Goal: Task Accomplishment & Management: Complete application form

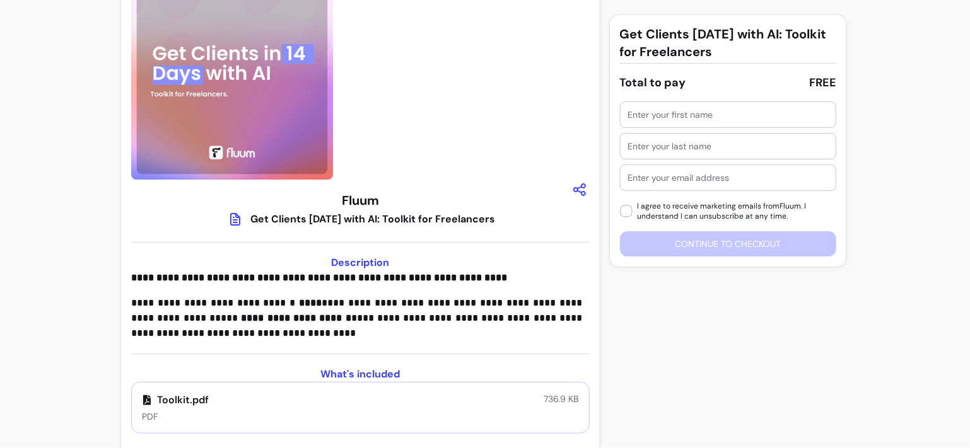
scroll to position [60, 0]
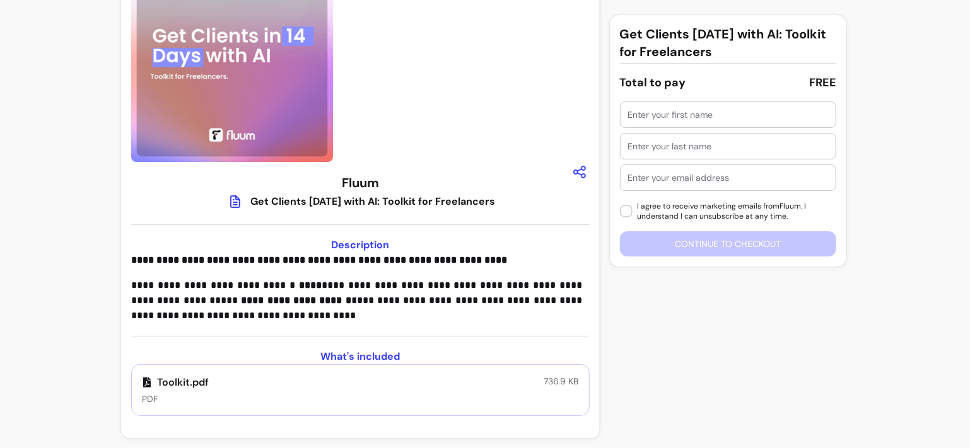
click at [635, 115] on input "text" at bounding box center [728, 114] width 200 height 13
type input "Khadiya"
type input "Rashid"
type input "[EMAIL_ADDRESS][DOMAIN_NAME]"
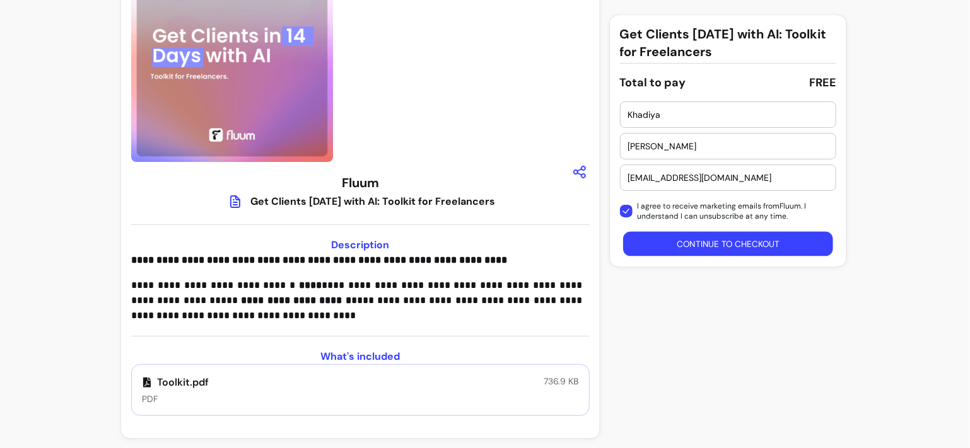
click at [663, 236] on button "Continue to checkout" at bounding box center [728, 244] width 210 height 25
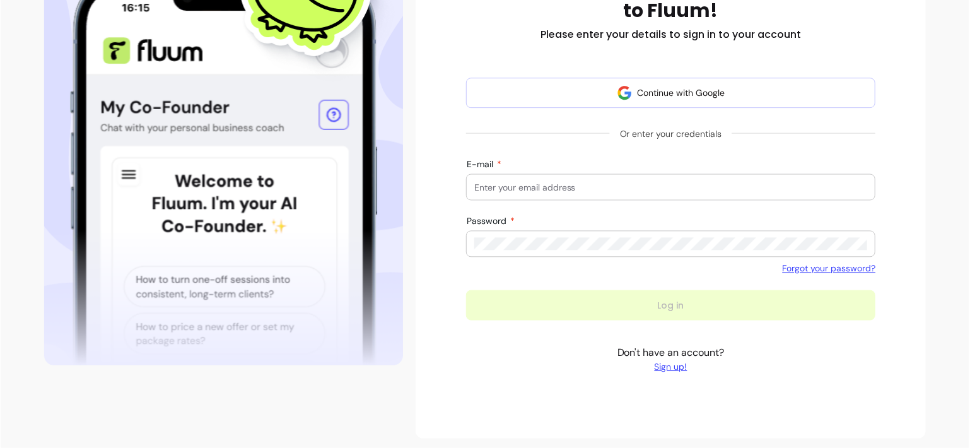
scroll to position [214, 0]
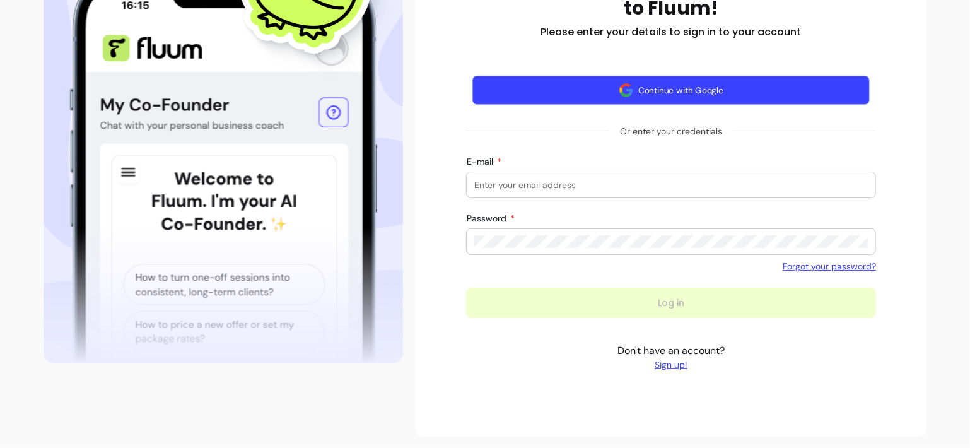
click at [602, 95] on button "Continue with Google" at bounding box center [671, 91] width 398 height 30
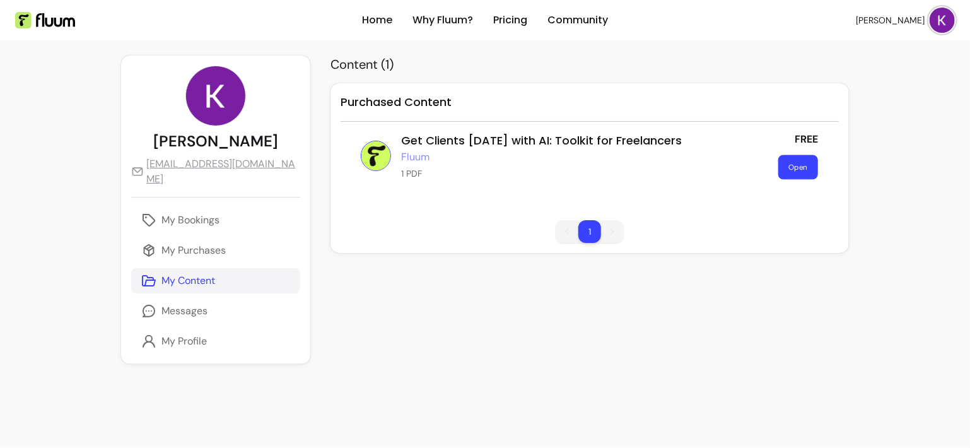
click at [792, 165] on button "Open" at bounding box center [798, 167] width 40 height 25
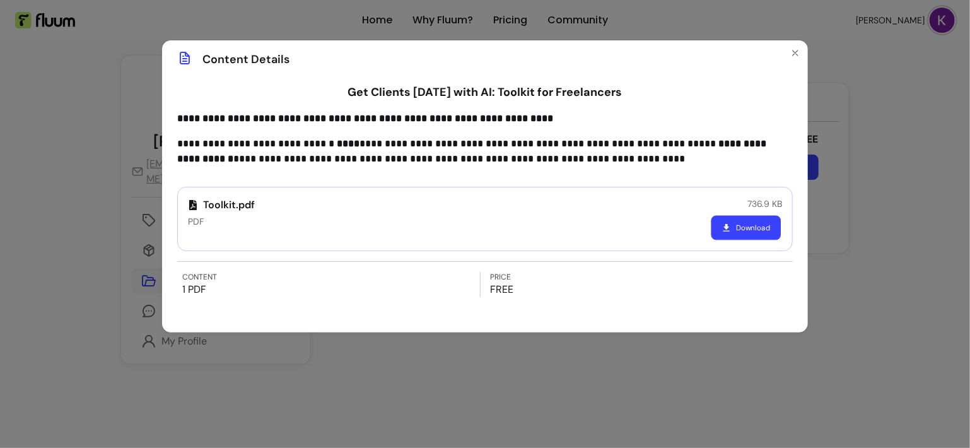
click at [750, 226] on button "Download" at bounding box center [746, 228] width 70 height 25
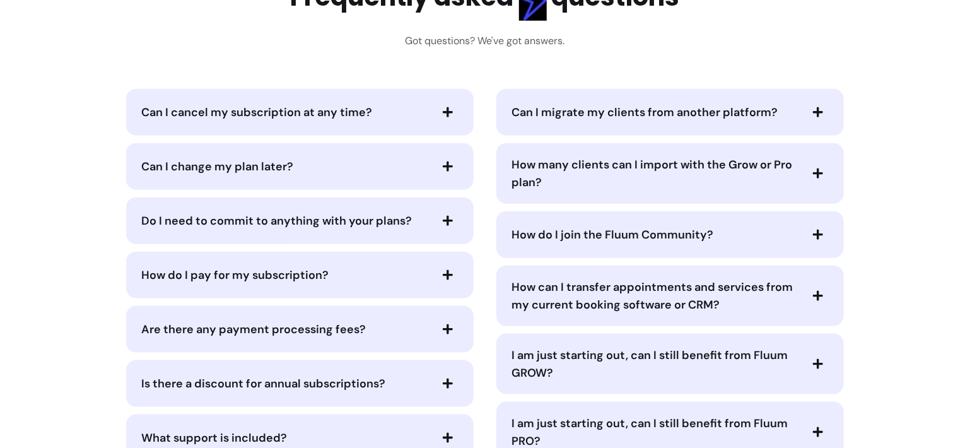
scroll to position [5547, 0]
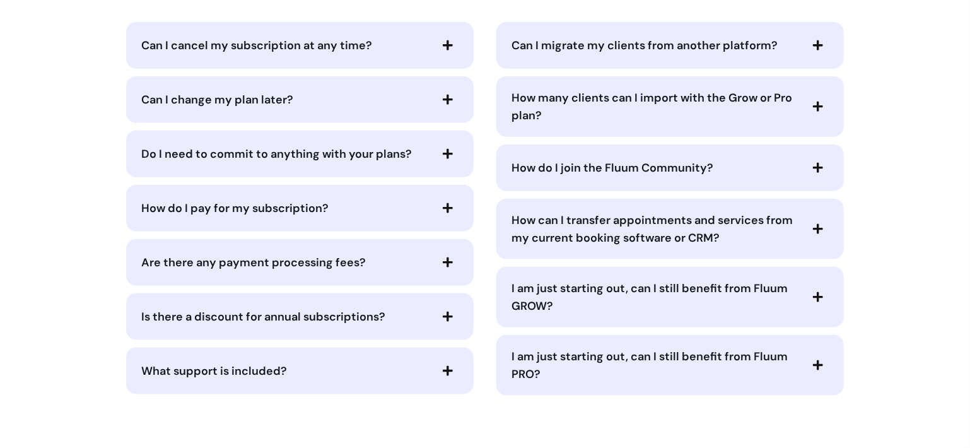
click at [444, 40] on icon "button" at bounding box center [447, 45] width 11 height 11
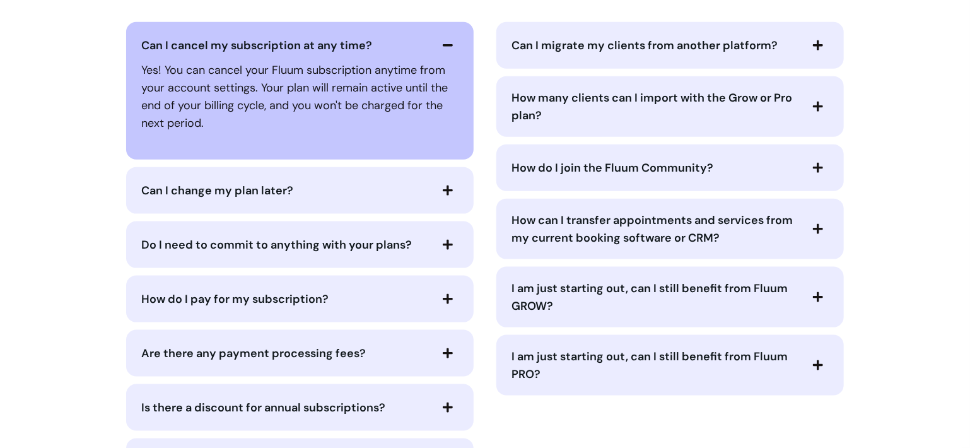
click at [444, 44] on icon "button" at bounding box center [448, 45] width 10 height 2
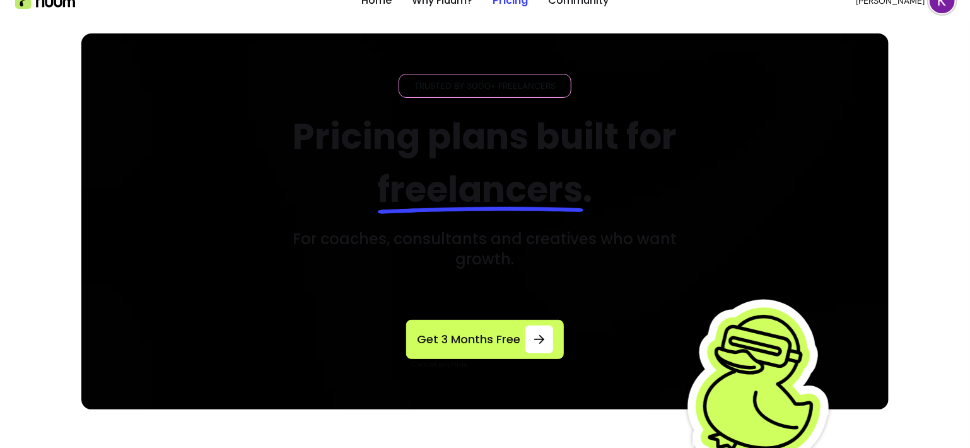
scroll to position [144, 0]
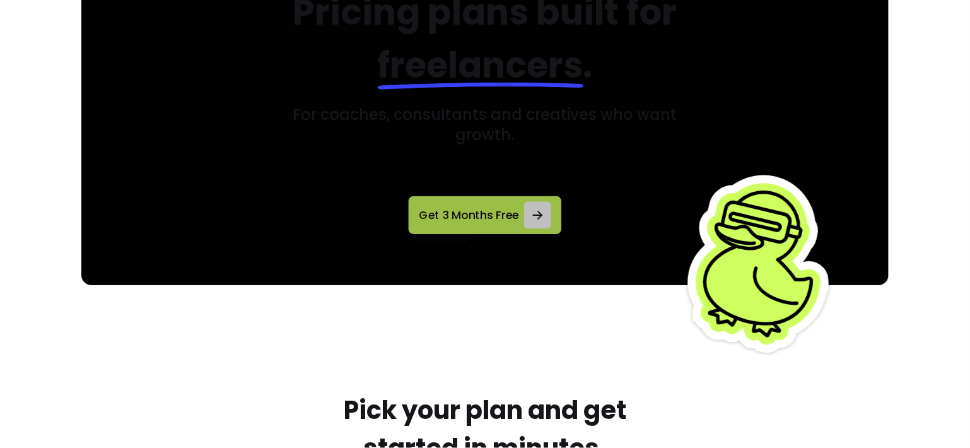
click at [530, 223] on div at bounding box center [537, 215] width 27 height 27
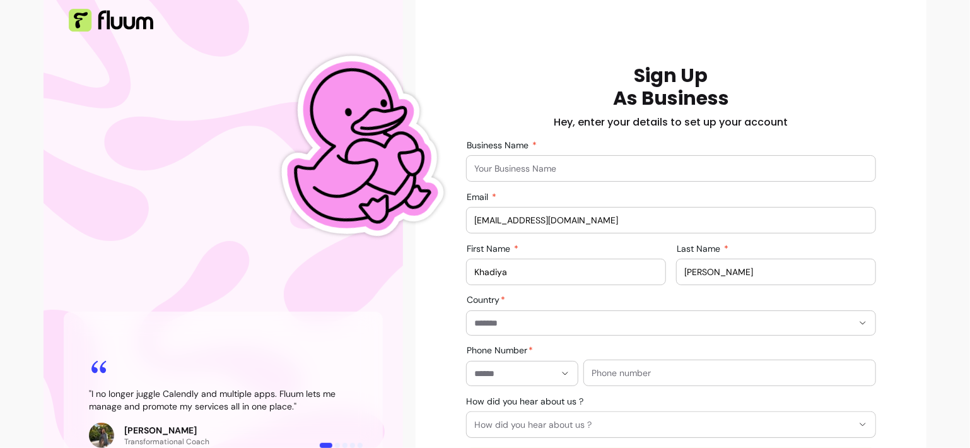
scroll to position [189, 0]
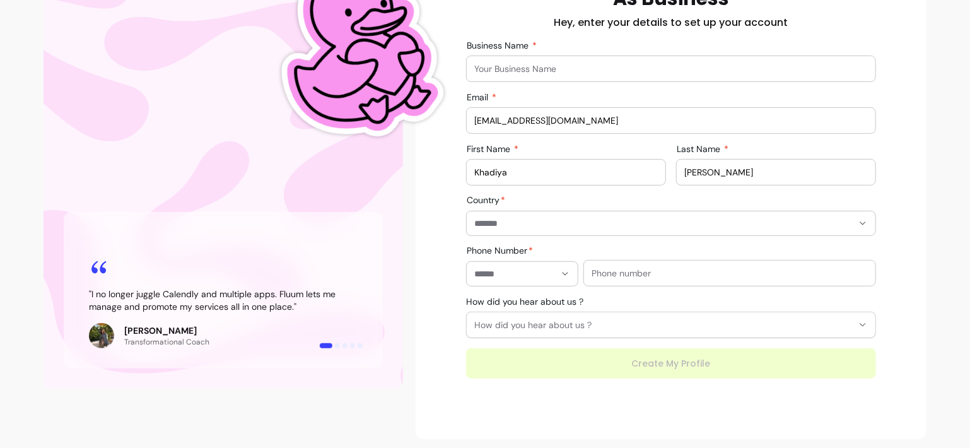
click at [543, 74] on input "Business Name" at bounding box center [670, 68] width 393 height 13
click at [547, 72] on input "Business Name" at bounding box center [670, 68] width 393 height 13
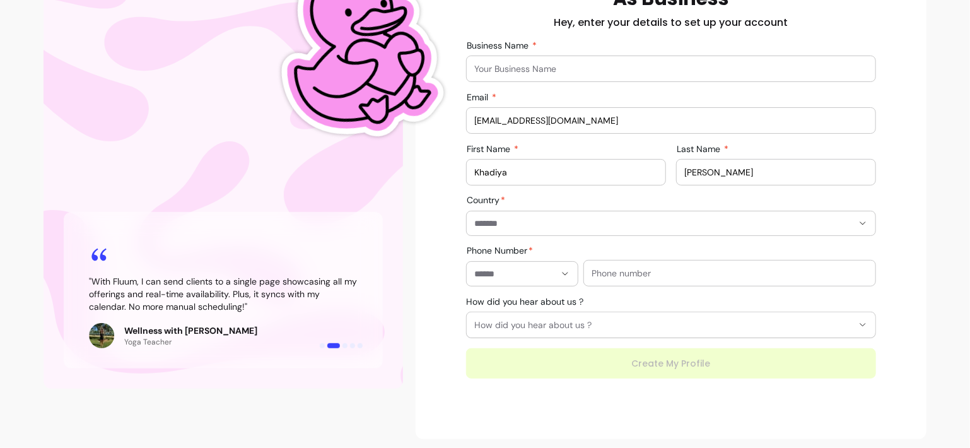
click at [550, 70] on input "Business Name" at bounding box center [670, 68] width 393 height 13
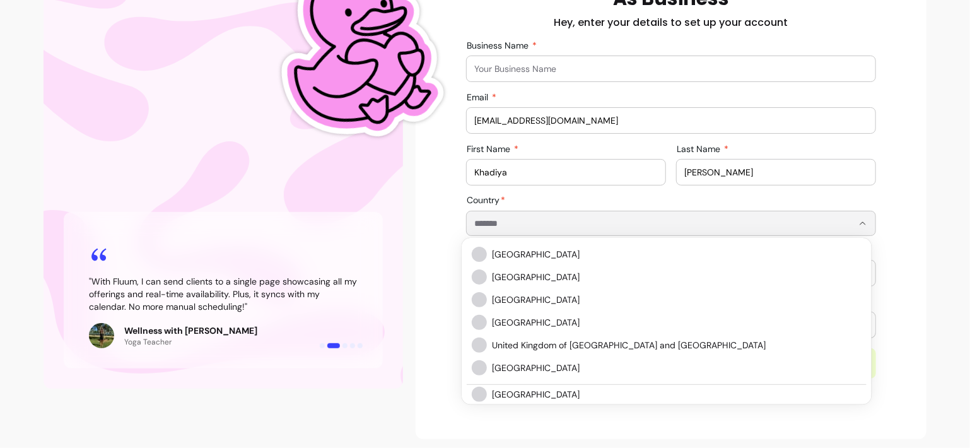
click at [542, 223] on input "Country" at bounding box center [653, 223] width 358 height 13
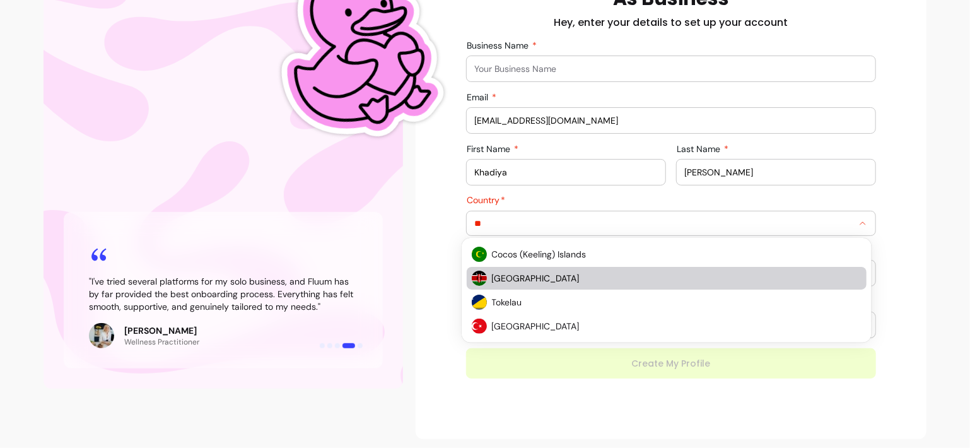
click at [492, 272] on span "Kenya" at bounding box center [670, 278] width 357 height 13
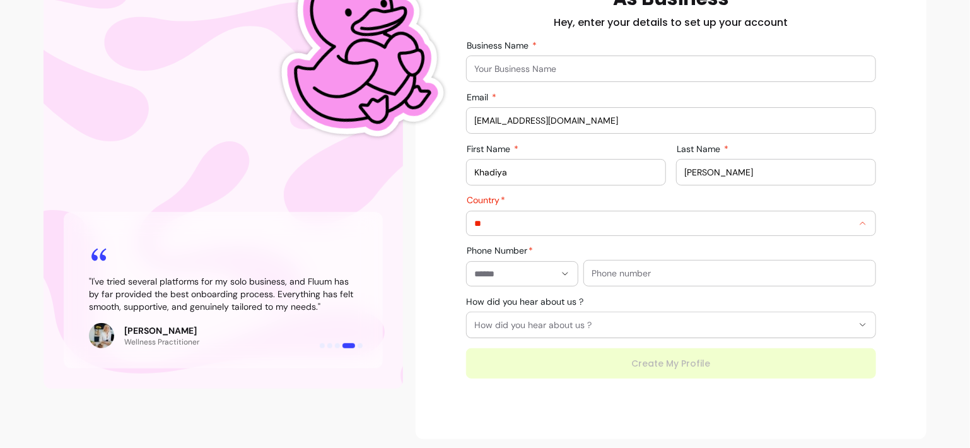
type input "*****"
type input "**********"
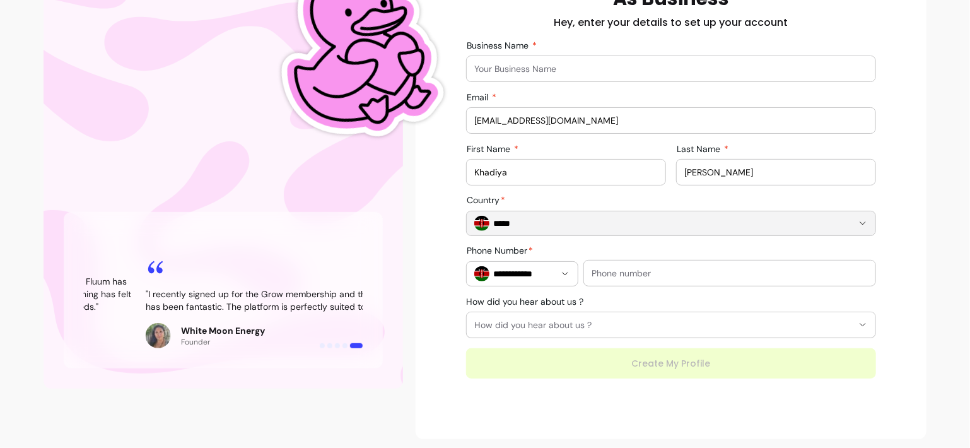
type input "*****"
click at [501, 277] on input "**********" at bounding box center [522, 273] width 66 height 13
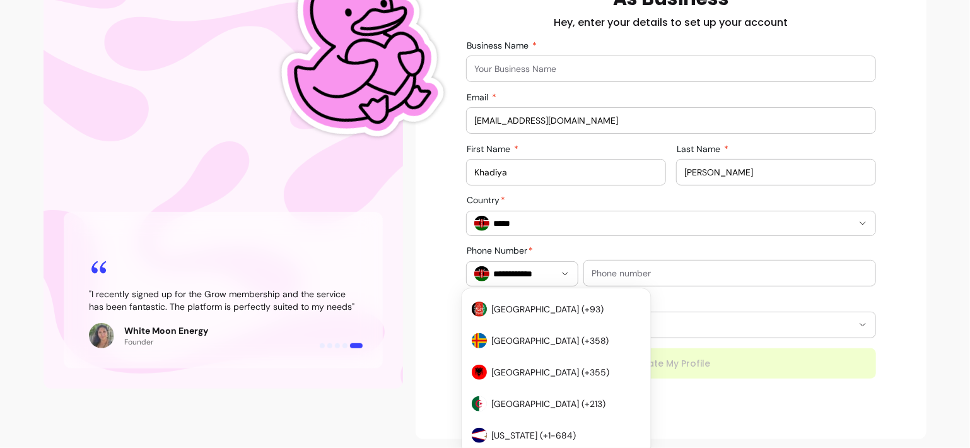
click at [602, 269] on input "text" at bounding box center [729, 273] width 276 height 13
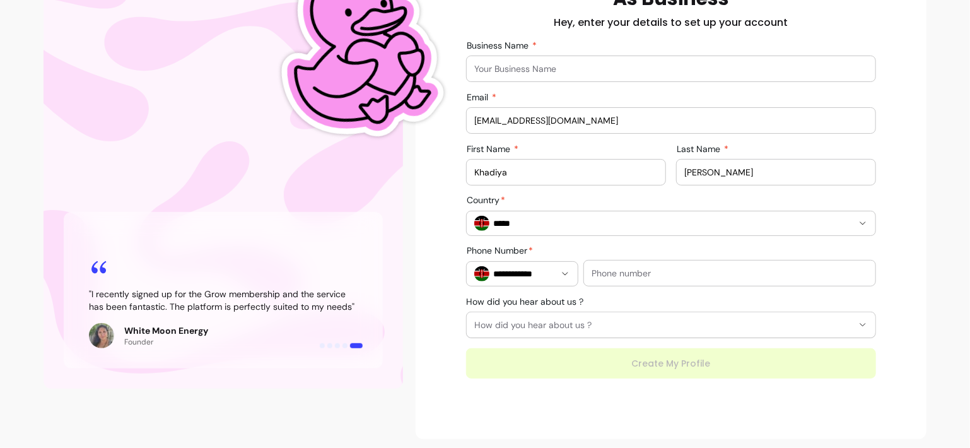
type input "0794032349"
type input "**********"
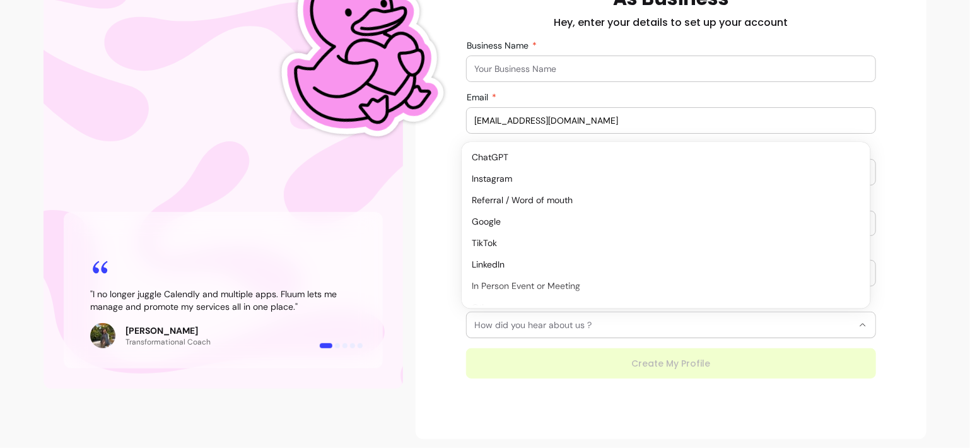
click at [669, 318] on span "How did you hear about us ?" at bounding box center [663, 324] width 378 height 13
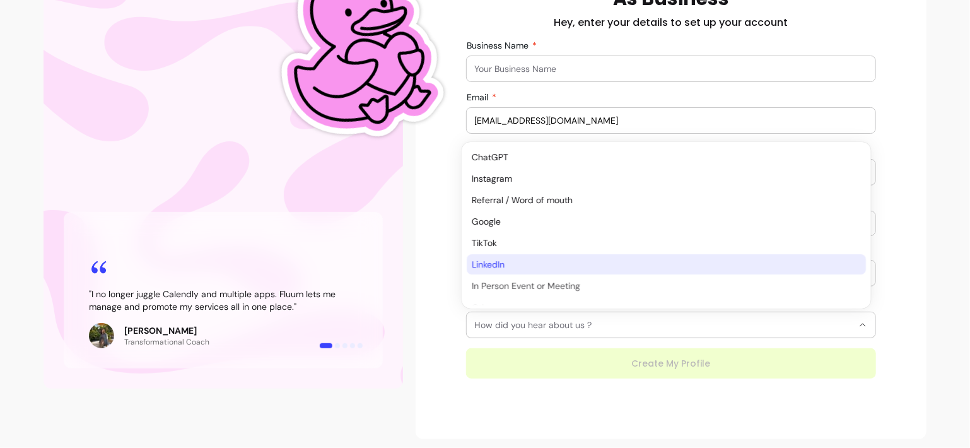
click at [542, 263] on span "LinkedIn" at bounding box center [660, 264] width 376 height 13
select select "********"
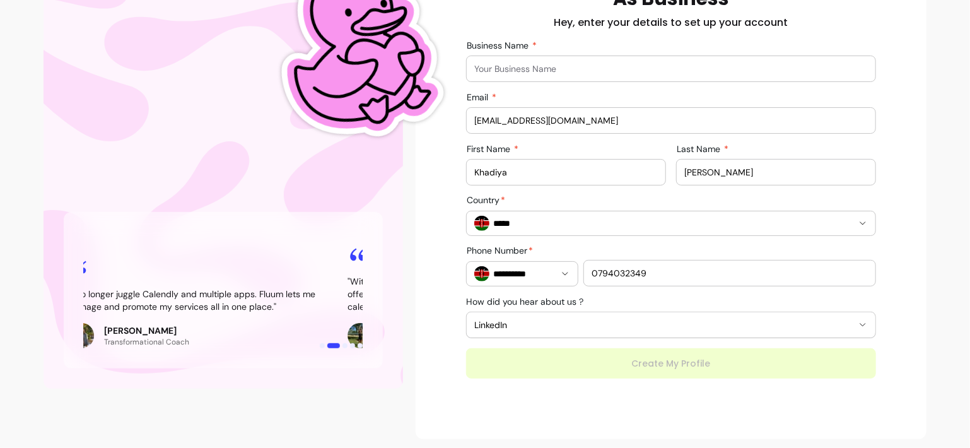
click at [426, 216] on div "**********" at bounding box center [671, 172] width 490 height 414
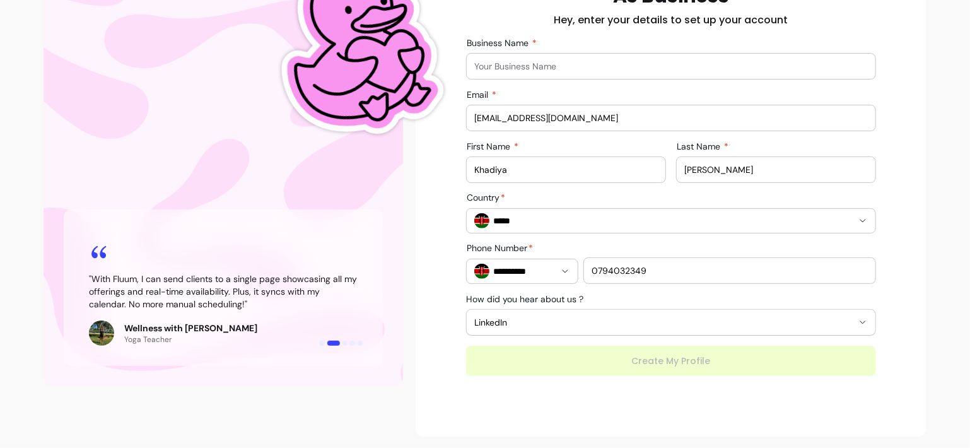
scroll to position [129, 0]
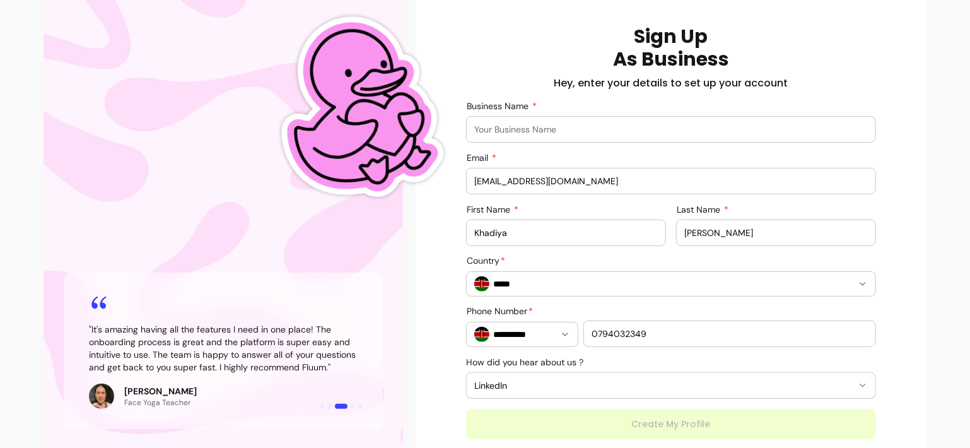
drag, startPoint x: 676, startPoint y: 229, endPoint x: 727, endPoint y: 232, distance: 50.5
click at [727, 232] on div "Last Name Rafik" at bounding box center [775, 232] width 199 height 25
drag, startPoint x: 715, startPoint y: 231, endPoint x: 693, endPoint y: 228, distance: 22.3
click at [692, 229] on input "Rafik" at bounding box center [775, 232] width 183 height 13
click at [701, 227] on input "Rafik" at bounding box center [775, 232] width 183 height 13
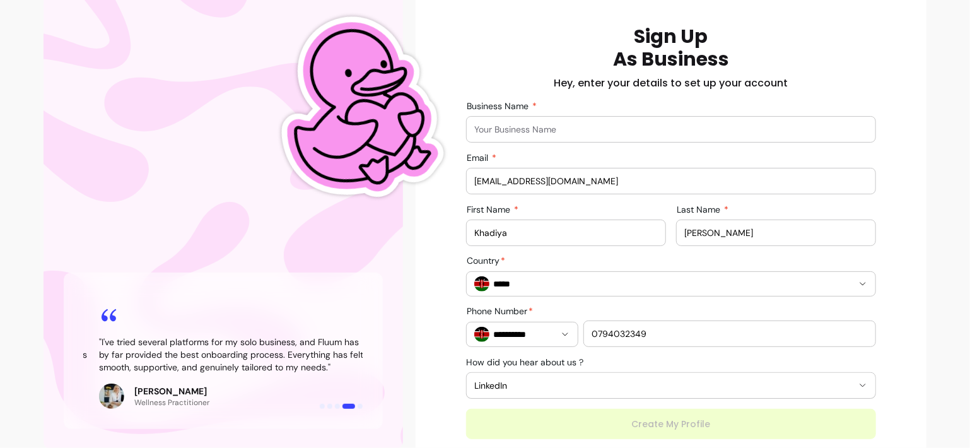
click at [512, 128] on input "Business Name" at bounding box center [670, 129] width 393 height 13
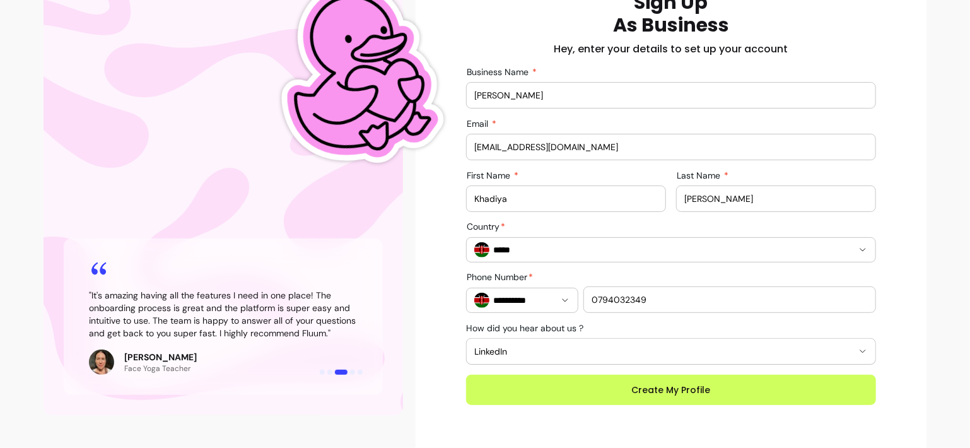
scroll to position [192, 0]
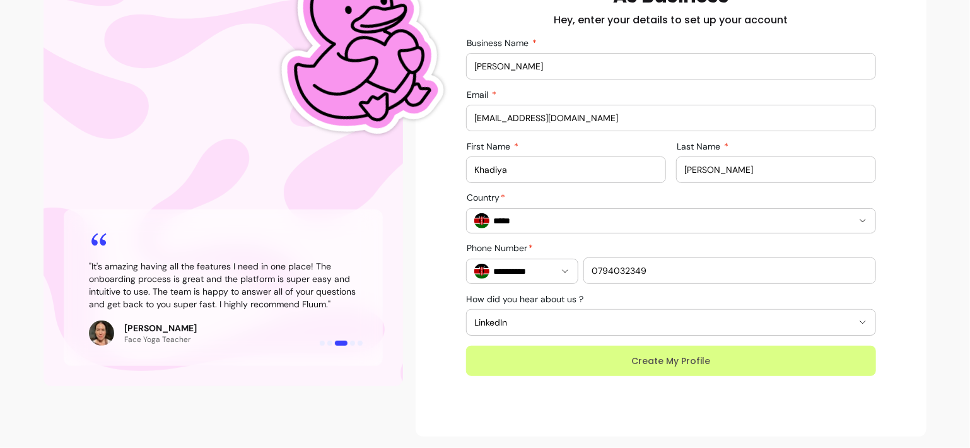
type input "Khadiya Rashid Rafik"
click at [632, 362] on button "Create My Profile" at bounding box center [671, 361] width 398 height 30
